Goal: Find contact information: Find contact information

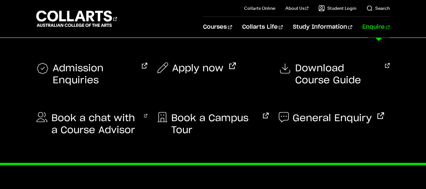
scroll to position [1436, 0]
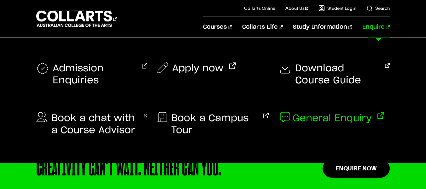
click at [327, 116] on span "General Enquiry" at bounding box center [331, 118] width 79 height 12
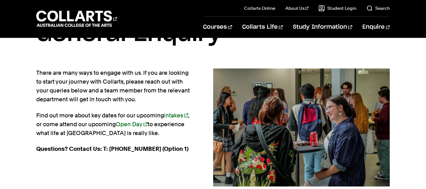
scroll to position [32, 0]
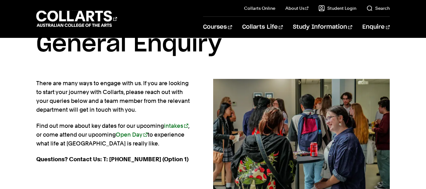
drag, startPoint x: 0, startPoint y: 0, endPoint x: 152, endPoint y: 112, distance: 188.6
click at [152, 112] on p "There are many ways to engage with us. If you are looking to start your journey…" at bounding box center [114, 96] width 157 height 35
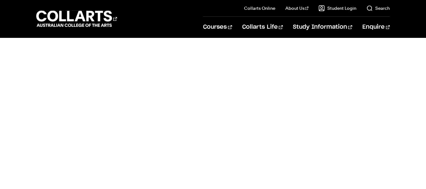
scroll to position [284, 0]
click at [67, 147] on div "General Enquiries" at bounding box center [213, 110] width 325 height 310
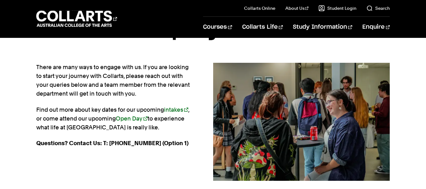
scroll to position [0, 0]
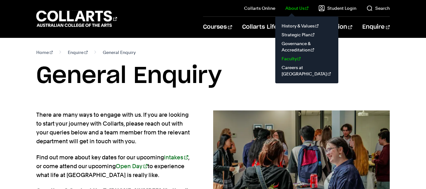
click at [291, 61] on link "Faculty" at bounding box center [306, 58] width 53 height 9
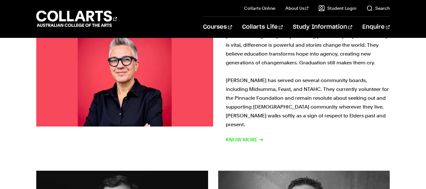
scroll to position [536, 0]
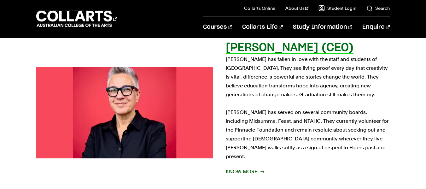
click at [237, 167] on span "Know More" at bounding box center [245, 171] width 38 height 9
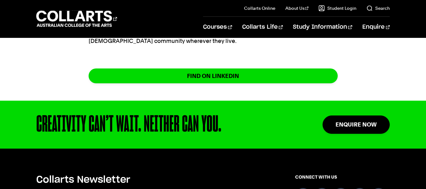
scroll to position [409, 0]
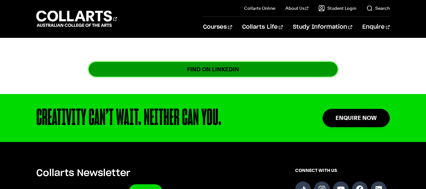
click at [226, 65] on link "FIND ON LINKEDIN" at bounding box center [213, 69] width 249 height 15
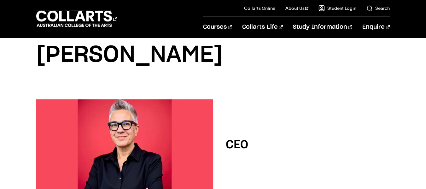
scroll to position [0, 0]
